Goal: Information Seeking & Learning: Learn about a topic

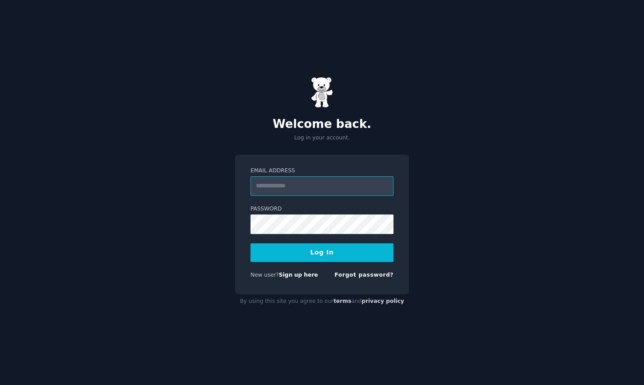
type input "**********"
click at [299, 248] on button "Log In" at bounding box center [322, 253] width 143 height 19
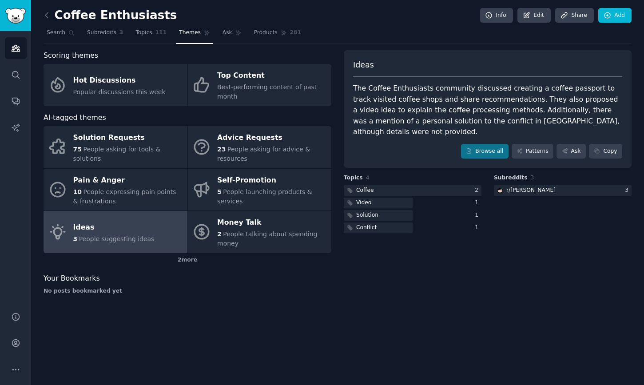
click at [491, 149] on div "Ideas The Coffee Enthusiasts community discussed creating a coffee passport to …" at bounding box center [488, 109] width 288 height 118
click at [481, 144] on link "Browse all" at bounding box center [485, 151] width 48 height 15
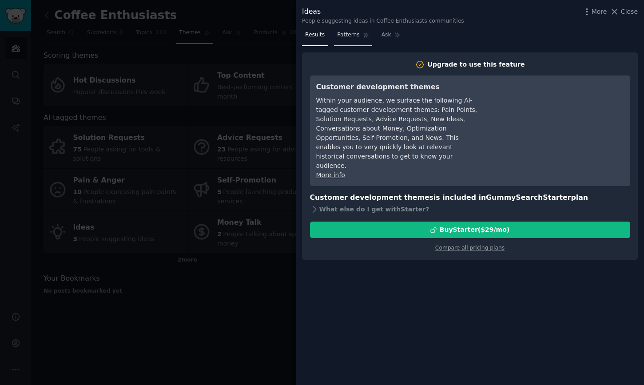
click at [342, 36] on span "Patterns" at bounding box center [348, 35] width 22 height 8
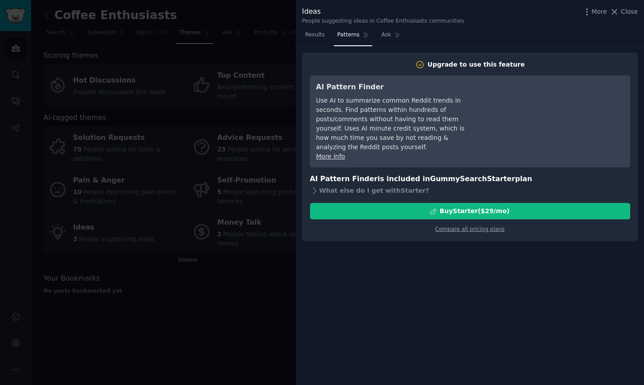
click at [222, 81] on div at bounding box center [322, 192] width 644 height 385
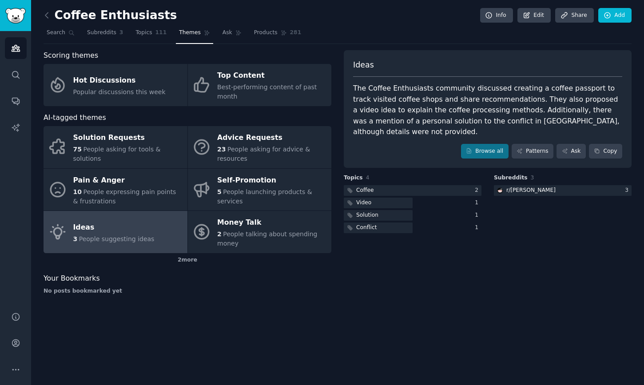
click at [532, 156] on div "Ideas The Coffee Enthusiasts community discussed creating a coffee passport to …" at bounding box center [488, 109] width 288 height 118
click at [531, 144] on link "Patterns" at bounding box center [533, 151] width 42 height 15
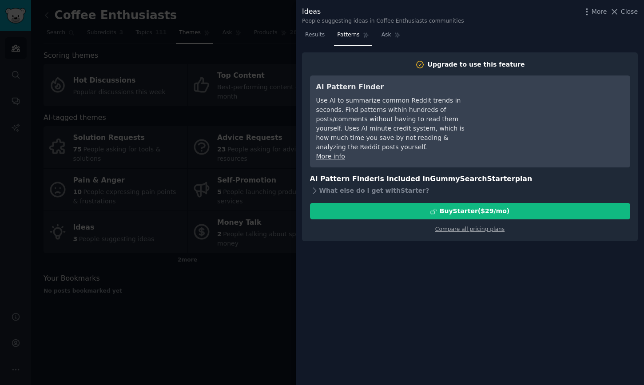
click at [234, 121] on div at bounding box center [322, 192] width 644 height 385
